Goal: Find contact information: Find contact information

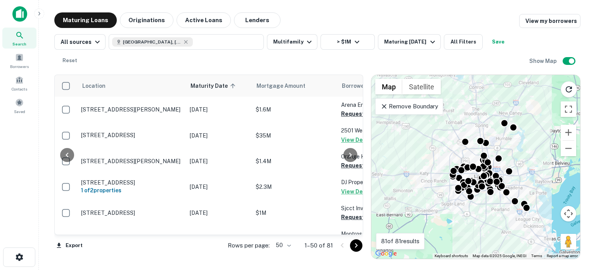
scroll to position [0, 118]
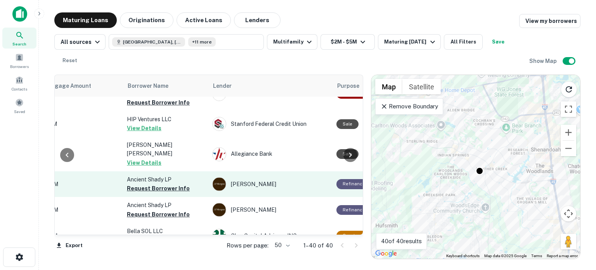
scroll to position [481, 214]
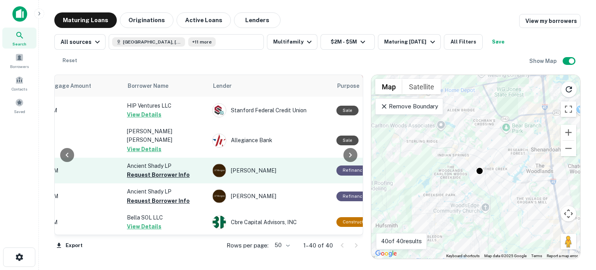
click at [154, 170] on button "Request Borrower Info" at bounding box center [158, 174] width 63 height 9
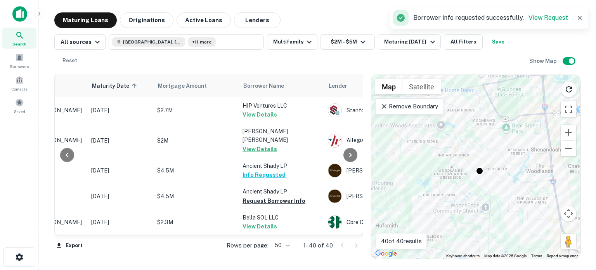
scroll to position [481, 102]
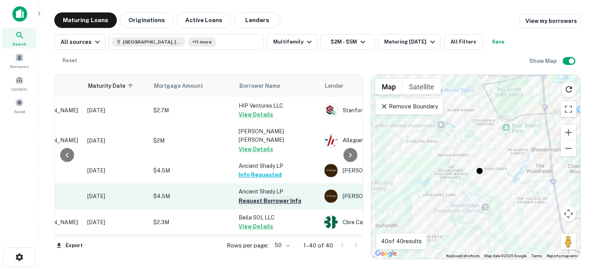
click at [253, 196] on button "Request Borrower Info" at bounding box center [270, 200] width 63 height 9
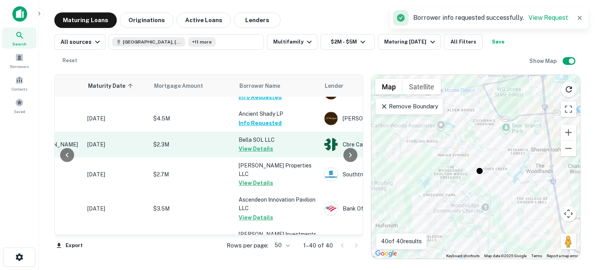
scroll to position [598, 102]
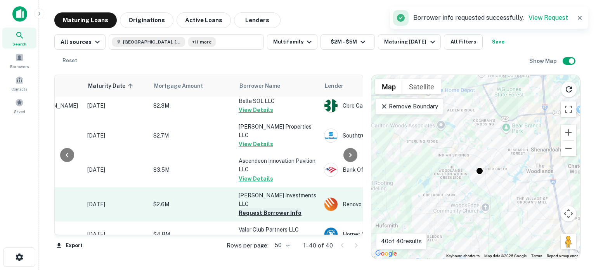
click at [252, 208] on button "Request Borrower Info" at bounding box center [270, 212] width 63 height 9
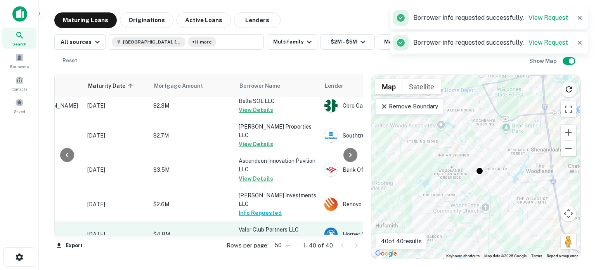
click at [253, 234] on button "Request Borrower Info" at bounding box center [270, 238] width 63 height 9
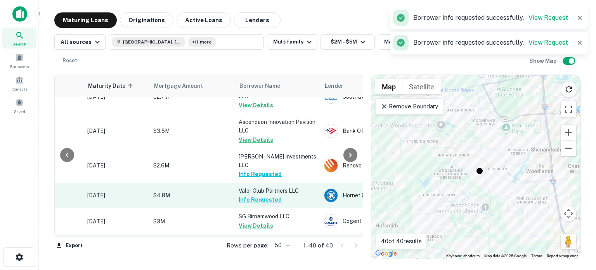
scroll to position [675, 102]
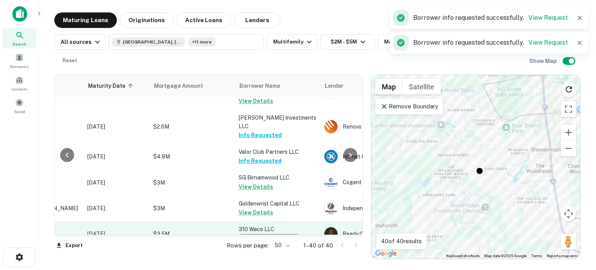
click at [258, 234] on button "Request Borrower Info" at bounding box center [270, 238] width 63 height 9
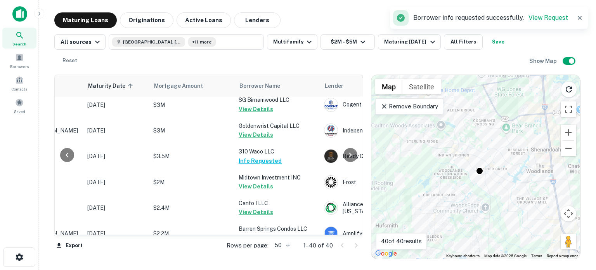
scroll to position [792, 102]
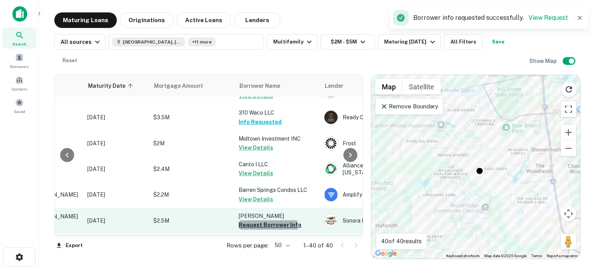
click at [245, 220] on button "Request Borrower Info" at bounding box center [270, 224] width 63 height 9
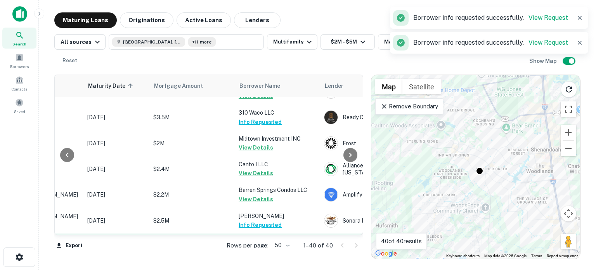
click at [253, 246] on button "Request Borrower Info" at bounding box center [270, 250] width 63 height 9
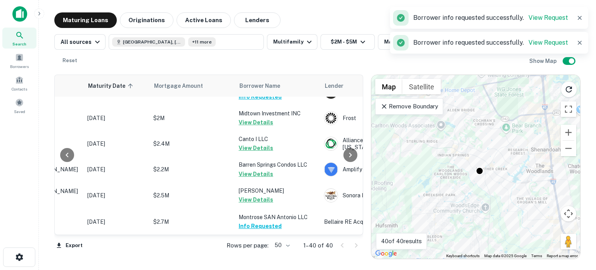
scroll to position [831, 102]
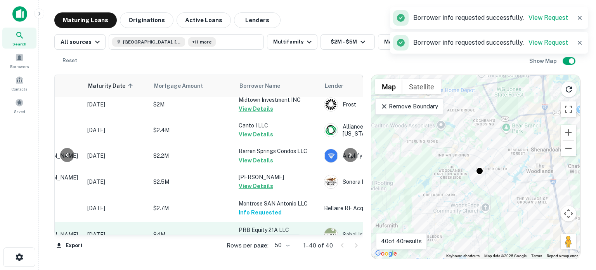
click at [271, 234] on button "Request Borrower Info" at bounding box center [270, 238] width 63 height 9
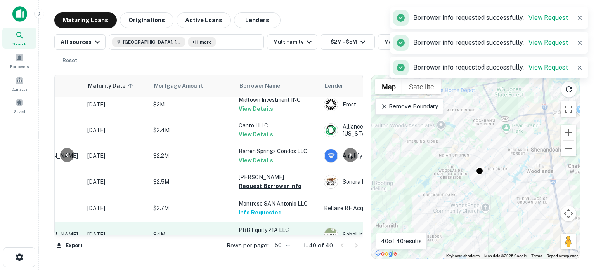
scroll to position [908, 102]
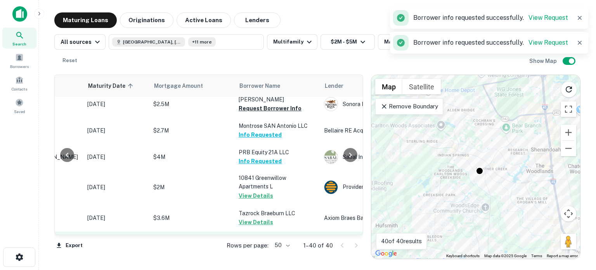
click at [250, 252] on button "Request Borrower Info" at bounding box center [270, 256] width 63 height 9
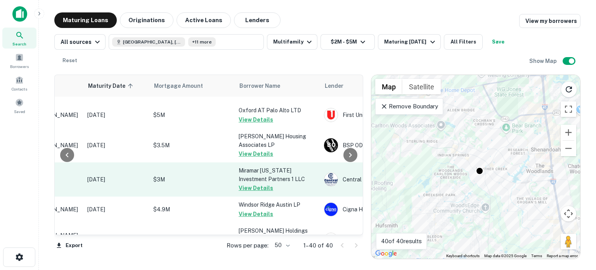
scroll to position [342, 102]
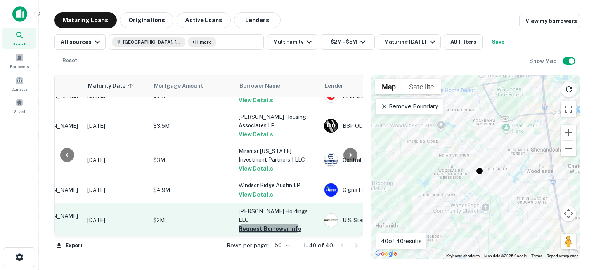
click at [244, 224] on button "Request Borrower Info" at bounding box center [270, 228] width 63 height 9
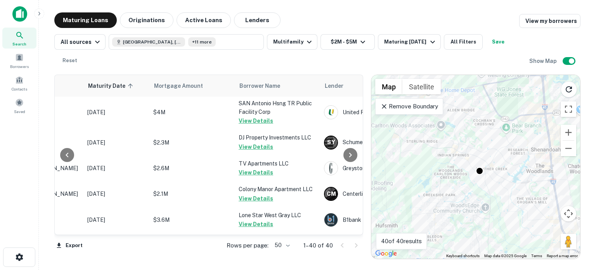
scroll to position [0, 102]
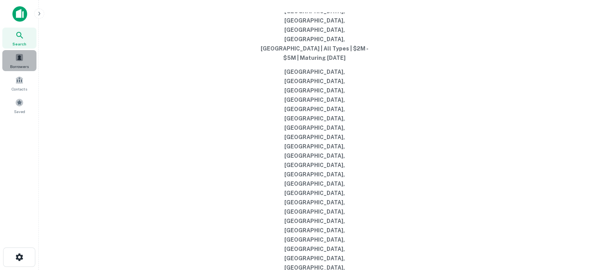
click at [17, 59] on span at bounding box center [19, 57] width 9 height 9
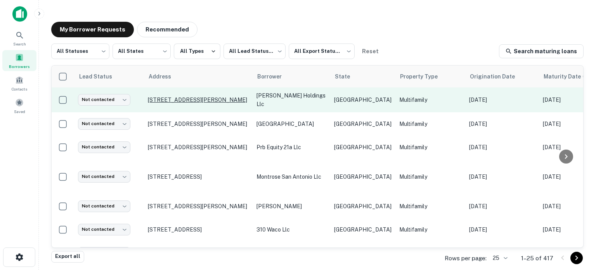
click at [216, 99] on p "6702 Burkett St Houston, TX 77021" at bounding box center [198, 99] width 101 height 7
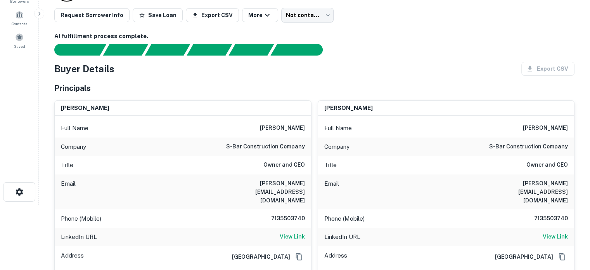
scroll to position [78, 0]
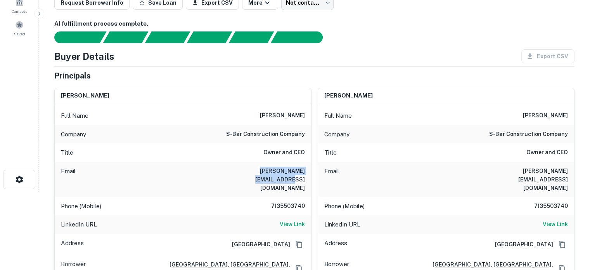
drag, startPoint x: 234, startPoint y: 169, endPoint x: 306, endPoint y: 166, distance: 71.5
click at [306, 166] on div "Email paul@sbarconstruction.com" at bounding box center [183, 179] width 257 height 35
copy h6 "paul@sbarconstruction.com"
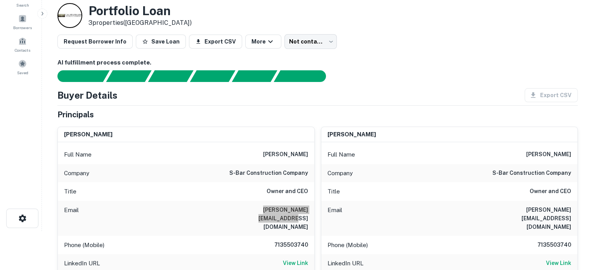
scroll to position [0, 0]
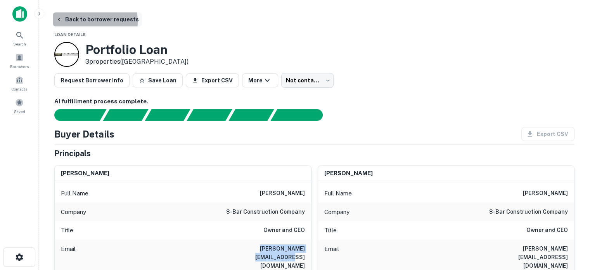
click at [80, 21] on button "Back to borrower requests" at bounding box center [97, 19] width 89 height 14
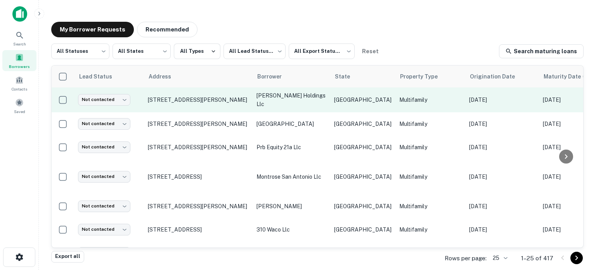
click at [166, 107] on td "6702 Burkett St Houston, TX 77021" at bounding box center [198, 99] width 109 height 25
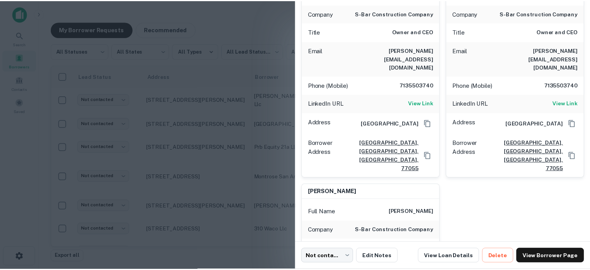
scroll to position [107, 0]
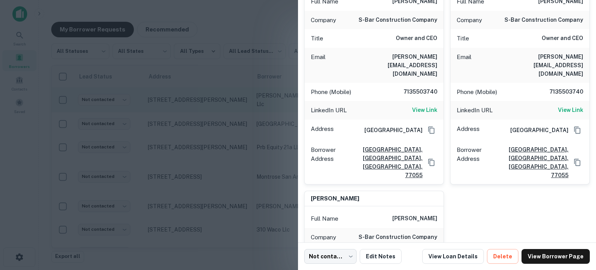
click at [139, 95] on div at bounding box center [298, 135] width 596 height 270
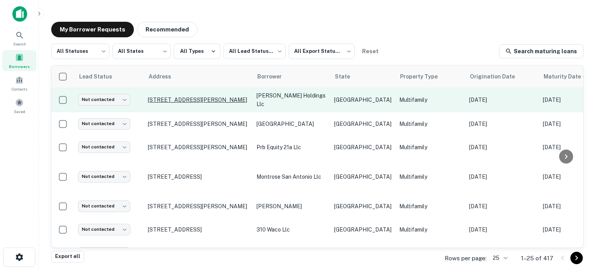
click at [193, 98] on p "6702 Burkett St Houston, TX 77021" at bounding box center [198, 99] width 101 height 7
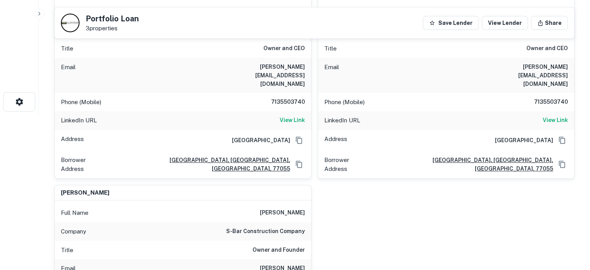
scroll to position [108, 0]
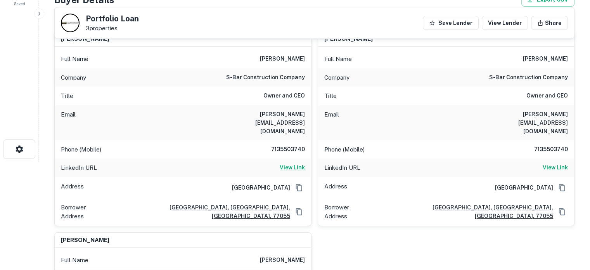
click at [294, 163] on h6 "View Link" at bounding box center [292, 167] width 25 height 9
